Goal: Task Accomplishment & Management: Complete application form

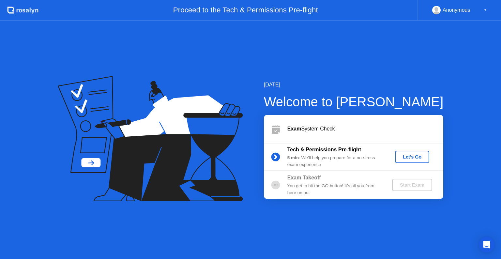
click at [219, 63] on div "[DATE] Welcome to [PERSON_NAME] Exam System Check Tech & Permissions Pre-flight…" at bounding box center [250, 140] width 501 height 238
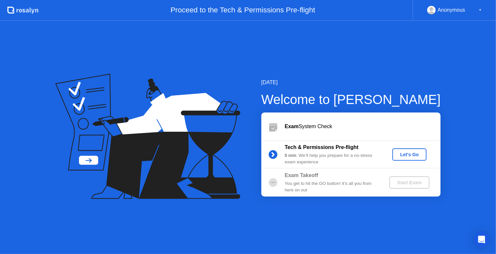
click at [412, 155] on div "Let's Go" at bounding box center [409, 154] width 29 height 5
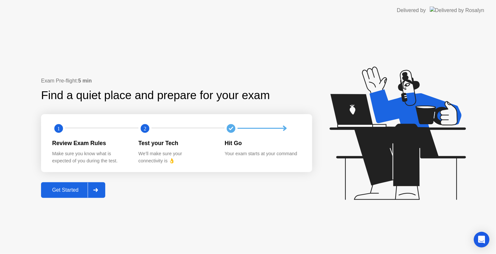
click at [80, 192] on div "Get Started" at bounding box center [65, 190] width 45 height 6
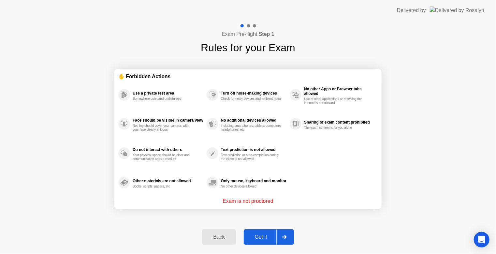
click at [261, 235] on div "Got it" at bounding box center [261, 237] width 31 height 6
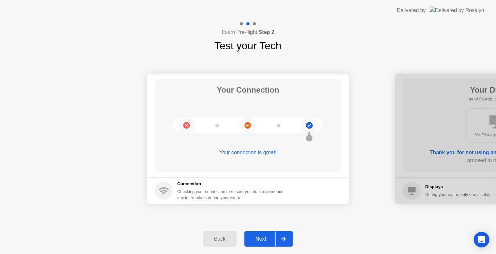
click at [269, 236] on div "Next" at bounding box center [260, 239] width 29 height 6
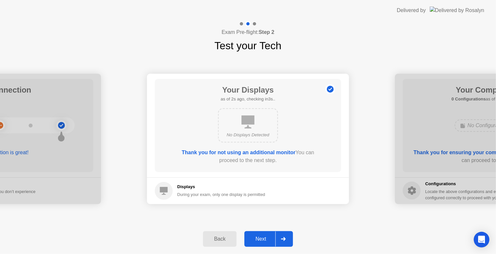
click at [269, 236] on div "Next" at bounding box center [260, 239] width 29 height 6
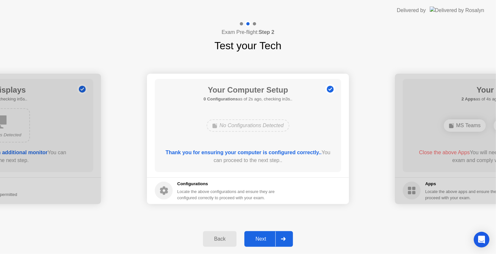
click at [270, 236] on div "Next" at bounding box center [260, 239] width 29 height 6
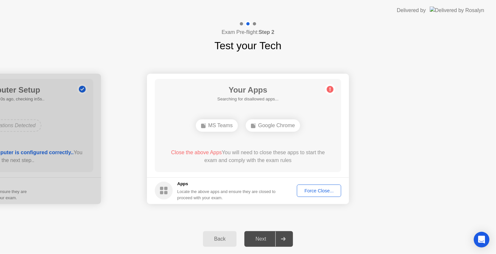
click at [231, 57] on div "Your Connection Your connection is great! Connection Checking your connection t…" at bounding box center [248, 138] width 496 height 170
click at [219, 236] on div "Back" at bounding box center [220, 239] width 30 height 6
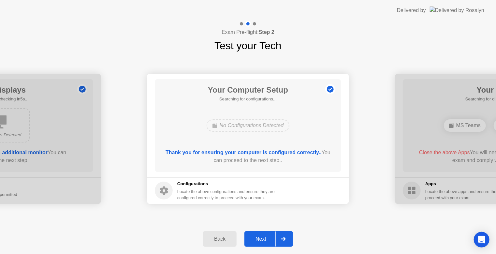
click at [219, 236] on div "Back" at bounding box center [220, 239] width 30 height 6
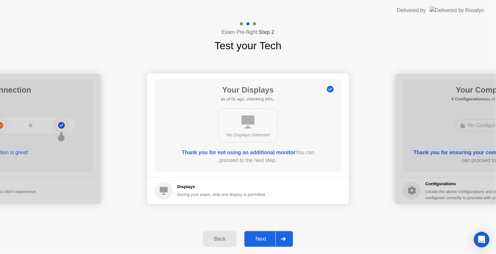
click at [219, 236] on div "Back" at bounding box center [220, 239] width 30 height 6
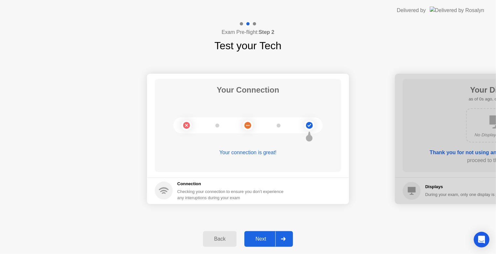
click at [219, 236] on div "Back" at bounding box center [220, 239] width 30 height 6
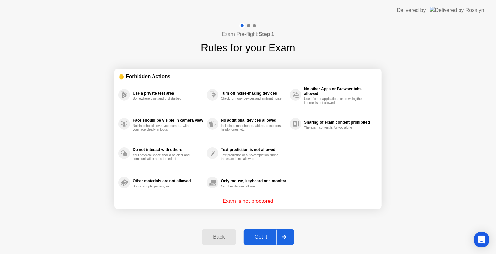
click at [219, 236] on div "Back" at bounding box center [219, 237] width 30 height 6
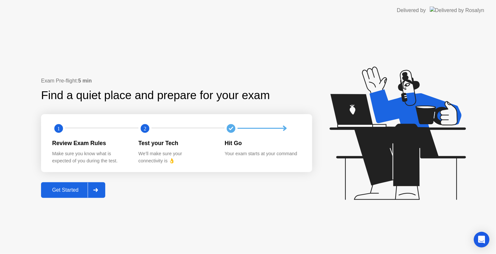
click at [177, 80] on div "Exam Pre-flight: 5 min" at bounding box center [176, 81] width 271 height 8
click at [129, 199] on div "Exam Pre-flight: 5 min Find a quiet place and prepare for your exam 1 2 Review …" at bounding box center [248, 137] width 496 height 233
click at [80, 188] on div "Get Started" at bounding box center [65, 190] width 45 height 6
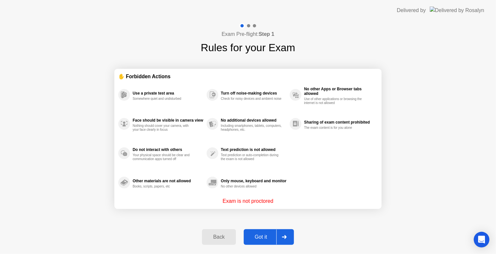
click at [255, 238] on div "Got it" at bounding box center [261, 237] width 31 height 6
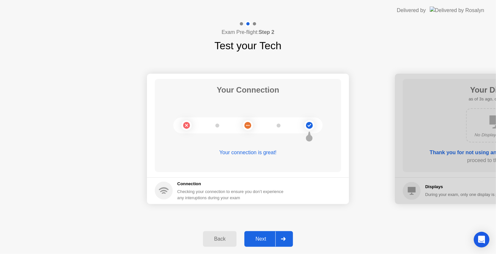
click at [246, 197] on div "Checking your connection to ensure you don’t experience any interuptions during…" at bounding box center [232, 194] width 110 height 12
click at [262, 236] on div "Next" at bounding box center [260, 239] width 29 height 6
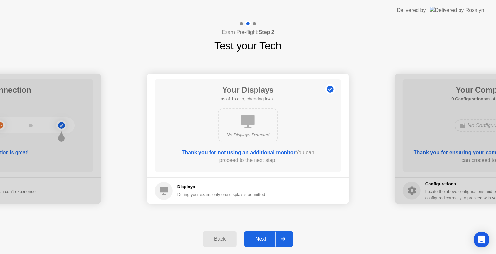
click at [261, 237] on div "Next" at bounding box center [260, 239] width 29 height 6
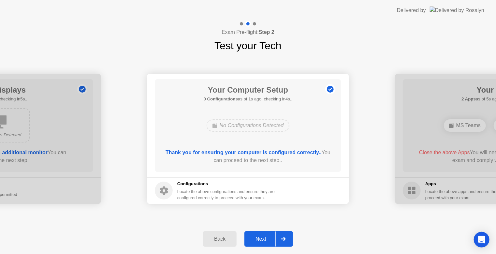
click at [261, 237] on div "Next" at bounding box center [260, 239] width 29 height 6
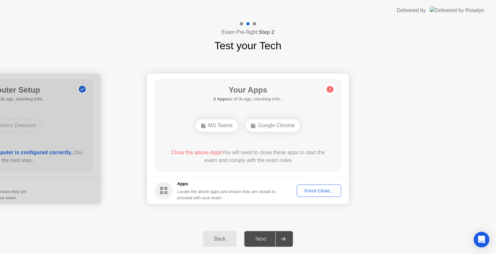
click at [221, 241] on div "Back" at bounding box center [220, 239] width 30 height 6
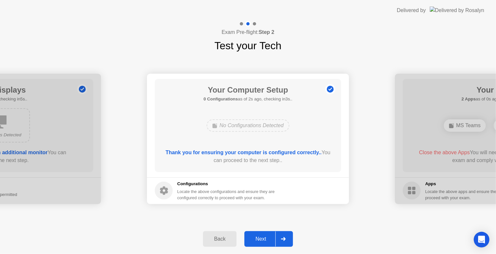
click at [259, 239] on div "Next" at bounding box center [260, 239] width 29 height 6
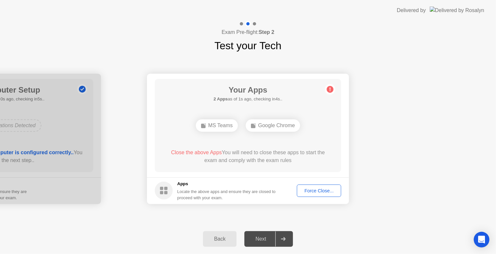
click at [226, 244] on button "Back" at bounding box center [220, 239] width 34 height 16
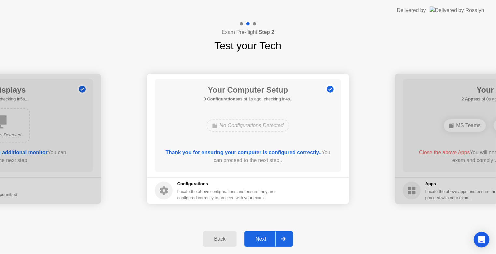
click at [255, 237] on div "Next" at bounding box center [260, 239] width 29 height 6
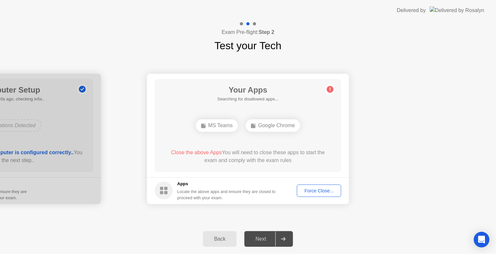
click at [309, 192] on div "Force Close..." at bounding box center [319, 190] width 40 height 5
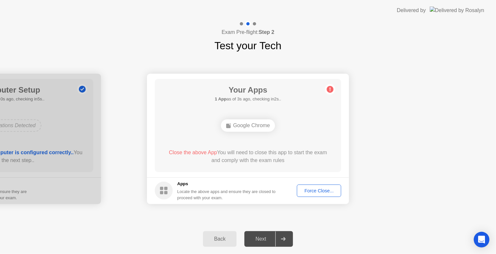
click at [310, 189] on div "Force Close..." at bounding box center [319, 190] width 40 height 5
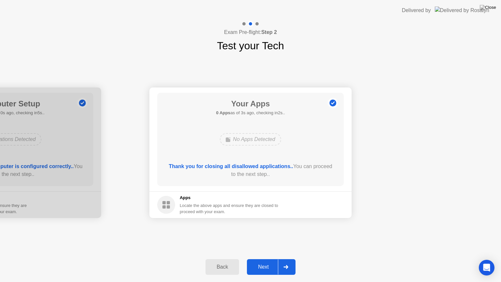
click at [261, 258] on button "Next" at bounding box center [271, 267] width 49 height 16
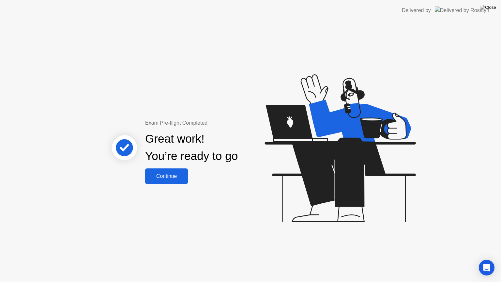
click at [165, 171] on button "Continue" at bounding box center [166, 176] width 43 height 16
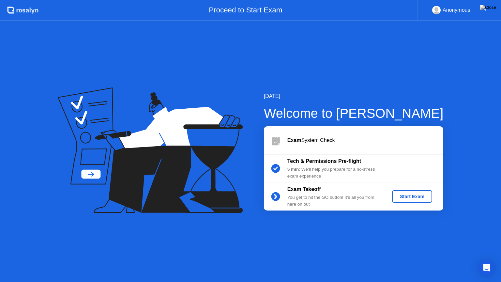
click at [403, 197] on div "Start Exam" at bounding box center [411, 196] width 35 height 5
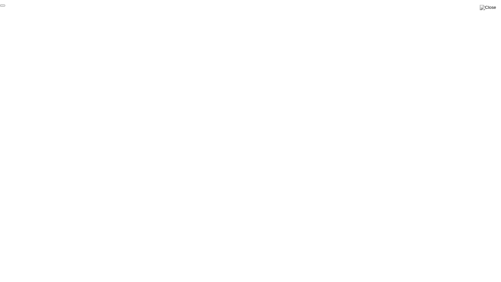
click div "End Proctoring Session"
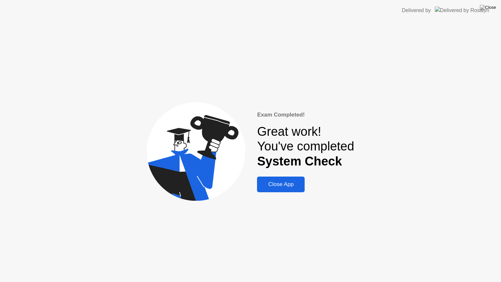
click at [291, 183] on div "Close App" at bounding box center [281, 184] width 44 height 7
